Goal: Transaction & Acquisition: Purchase product/service

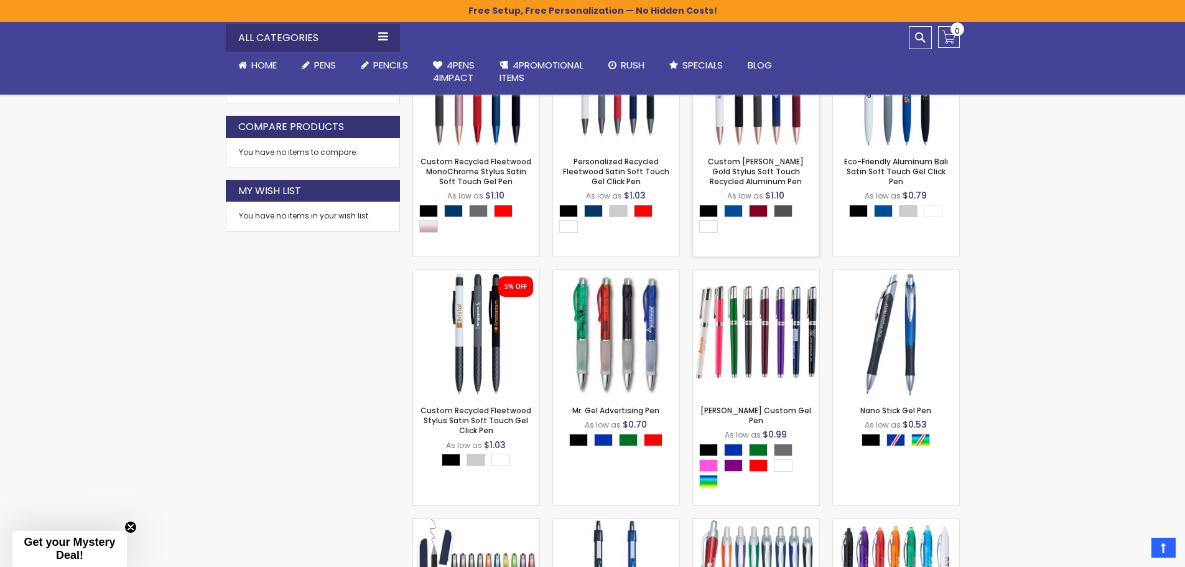
scroll to position [644, 0]
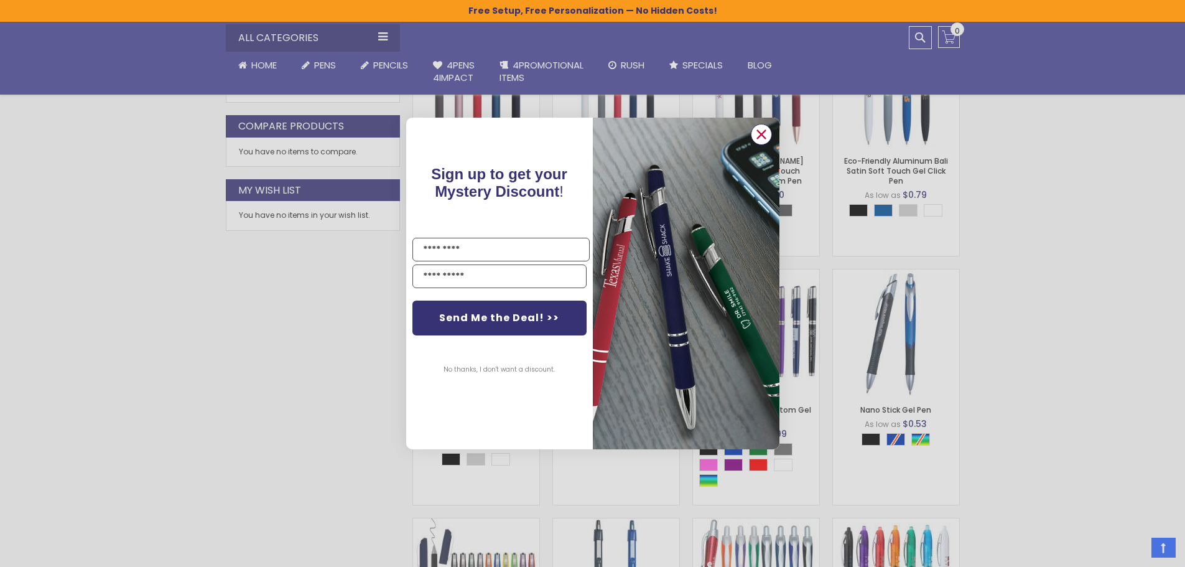
click at [768, 131] on circle "Close dialog" at bounding box center [761, 134] width 19 height 19
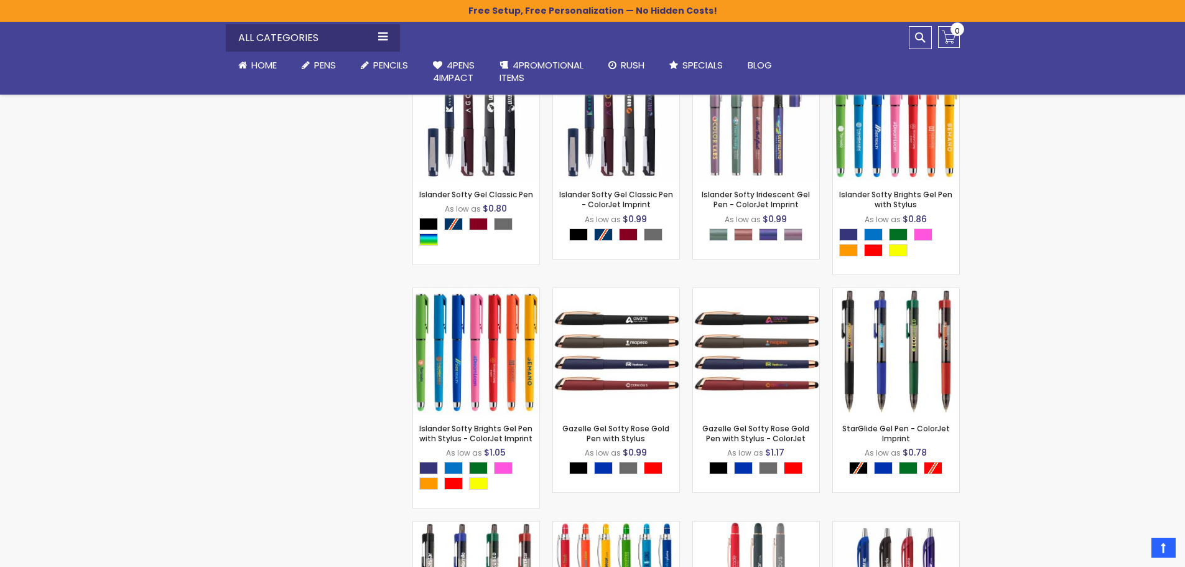
scroll to position [2573, 0]
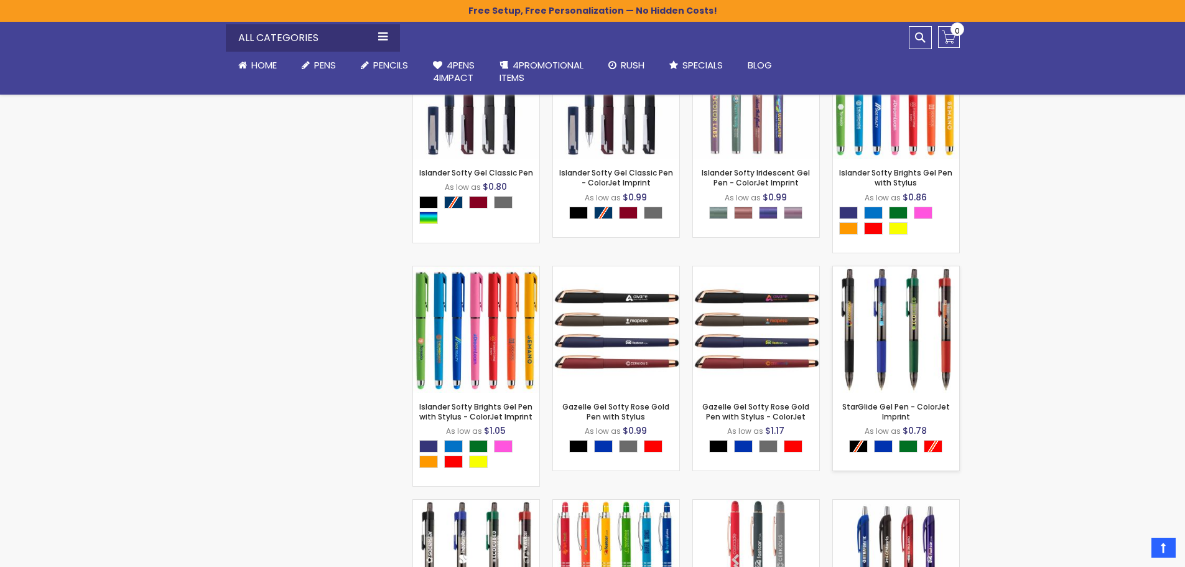
click at [886, 303] on img at bounding box center [896, 329] width 126 height 126
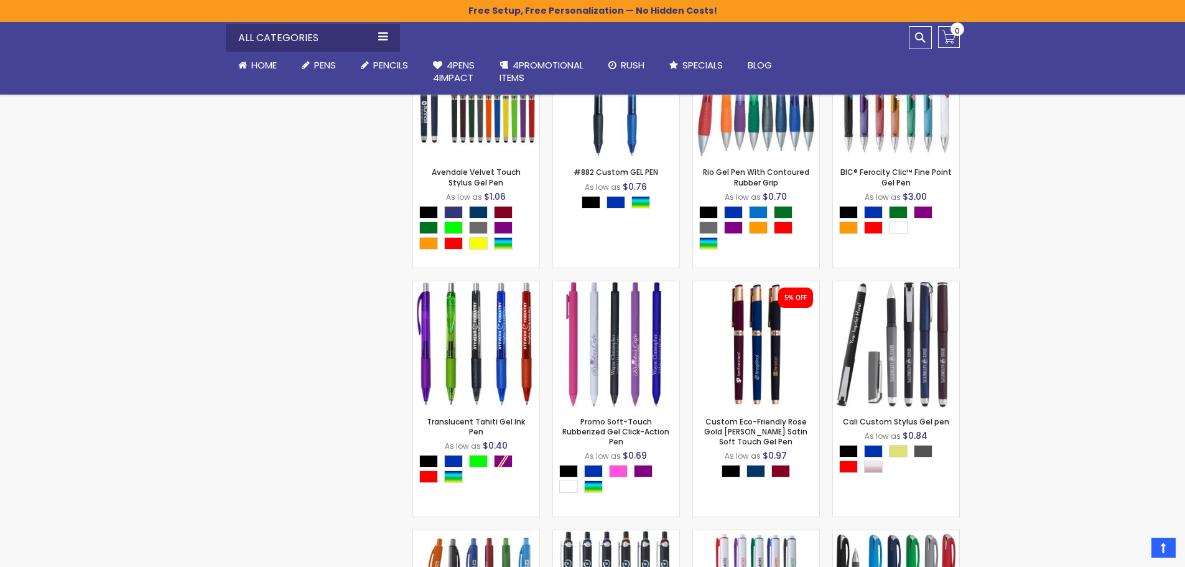
scroll to position [995, 0]
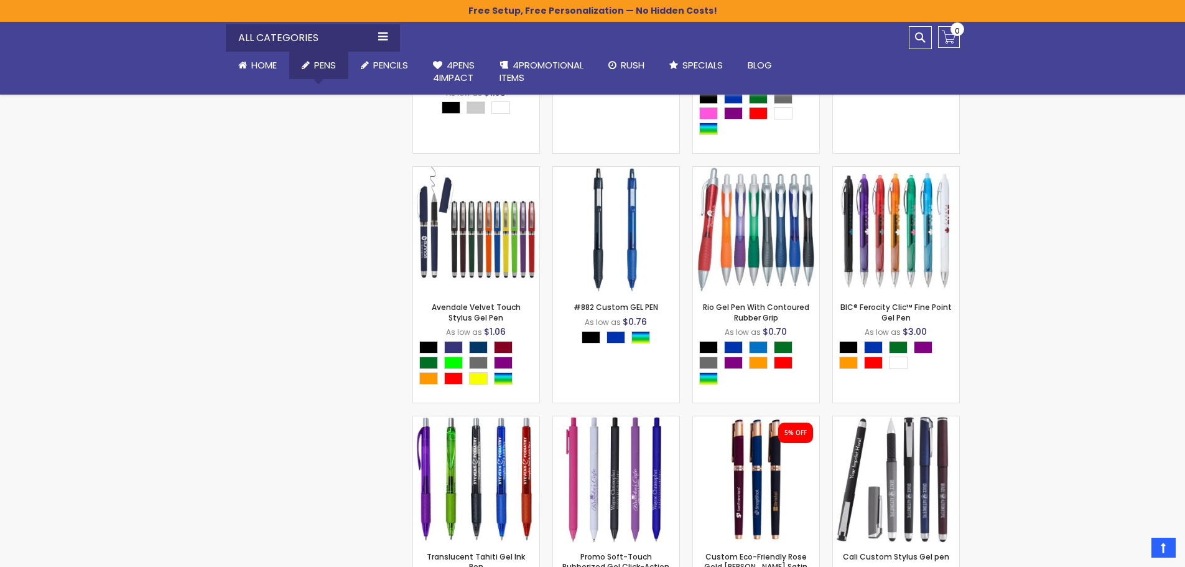
click at [320, 68] on span "Pens" at bounding box center [325, 64] width 22 height 13
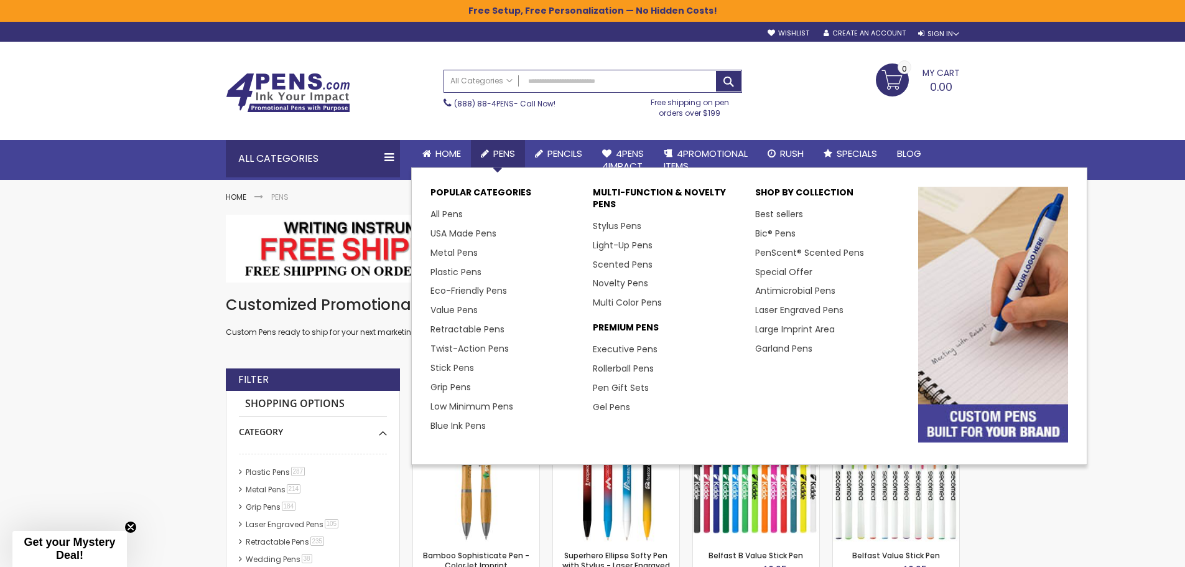
drag, startPoint x: 522, startPoint y: 340, endPoint x: 545, endPoint y: 432, distance: 94.9
click at [545, 432] on li "Blue Ink Pens" at bounding box center [506, 425] width 150 height 19
click at [607, 408] on link "Gel Pens" at bounding box center [616, 407] width 47 height 12
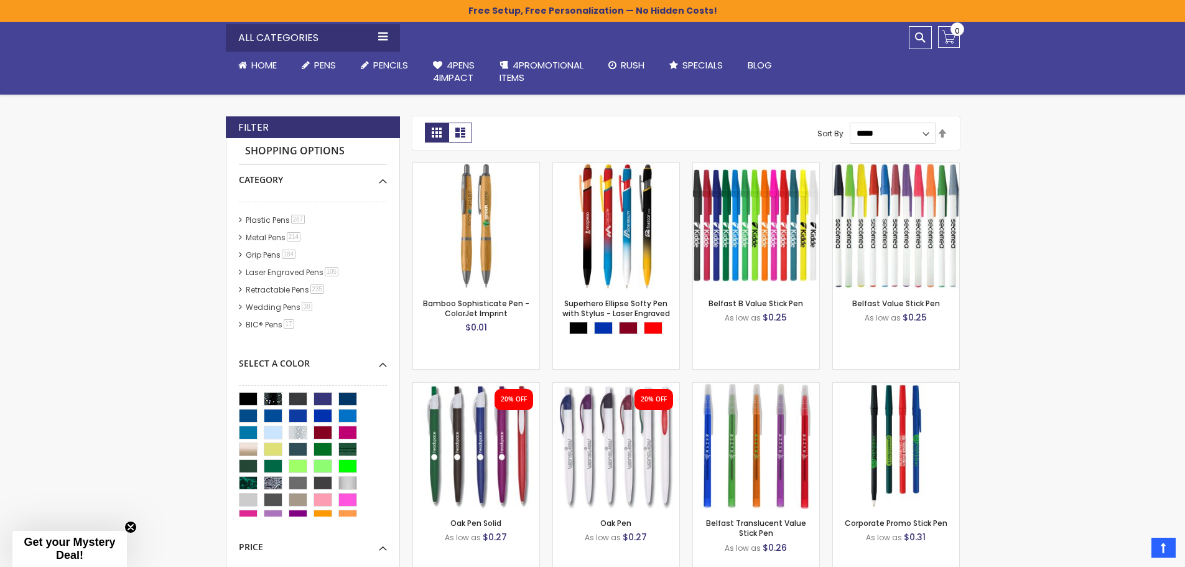
scroll to position [249, 0]
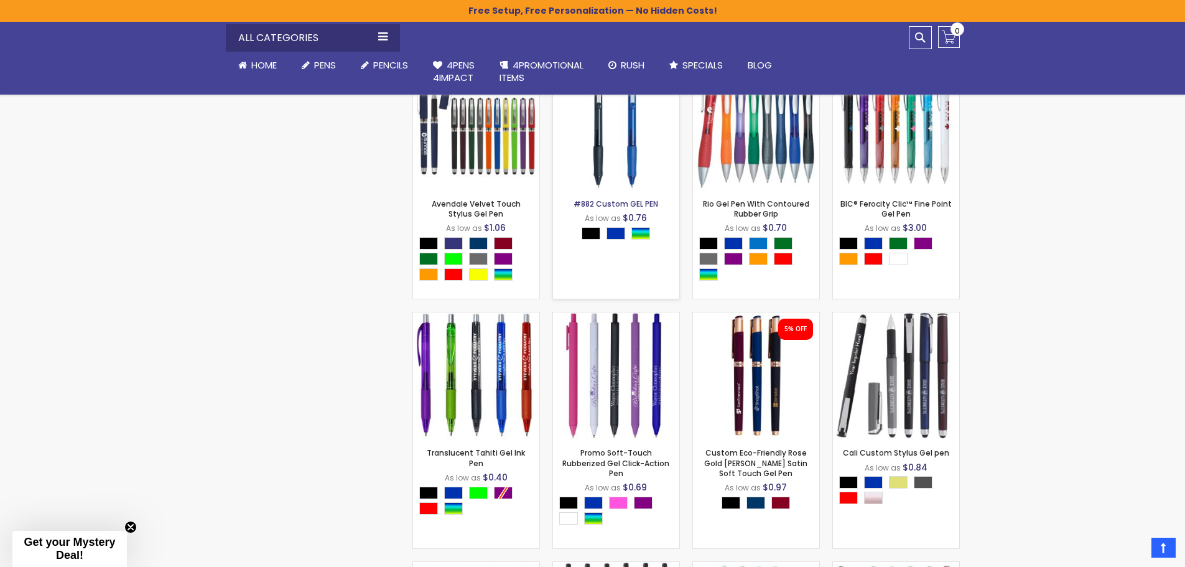
scroll to position [1120, 0]
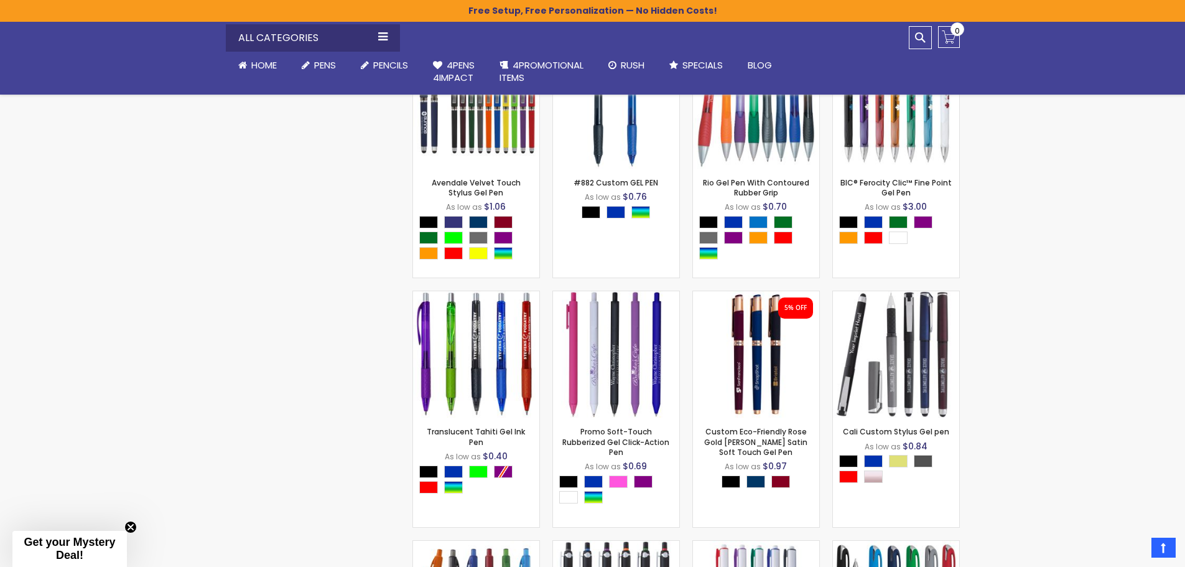
drag, startPoint x: 648, startPoint y: 247, endPoint x: 310, endPoint y: 303, distance: 343.1
click at [281, 292] on div "Checkout as a new customer Creating an account has many benefits: See order and…" at bounding box center [593, 186] width 747 height 1876
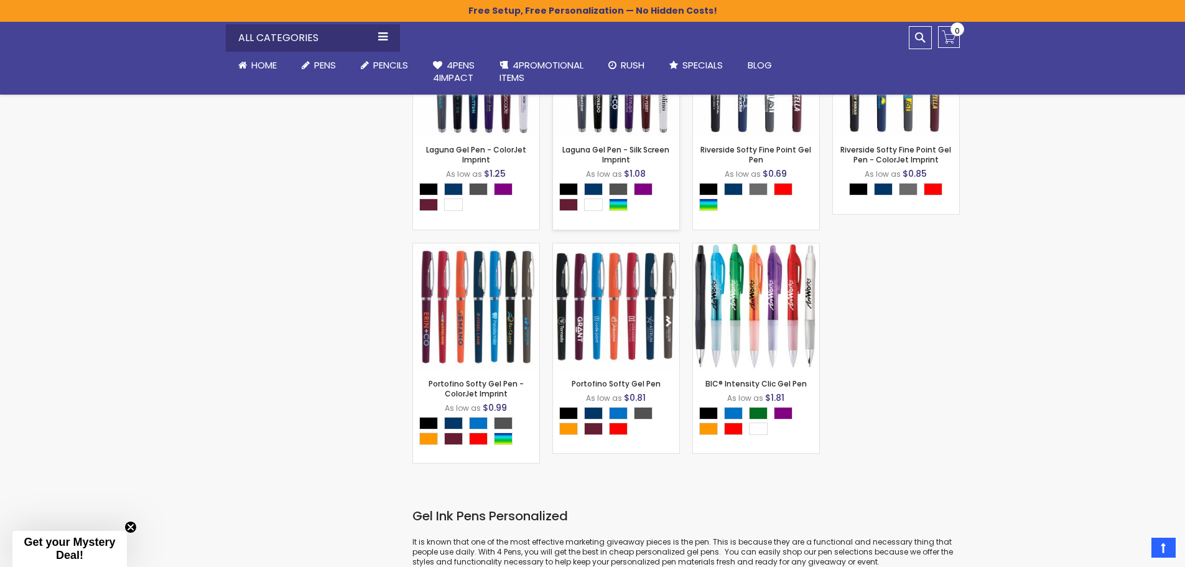
scroll to position [3297, 0]
